Goal: Task Accomplishment & Management: Use online tool/utility

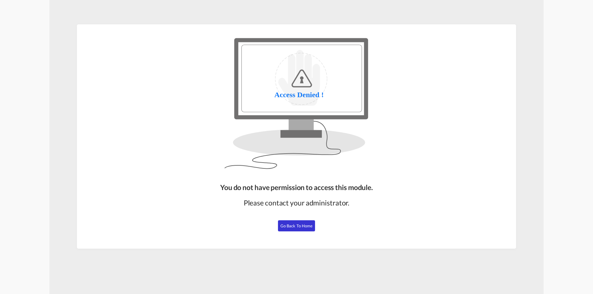
click at [285, 227] on span "Go Back to Home" at bounding box center [296, 226] width 32 height 5
